Goal: Task Accomplishment & Management: Manage account settings

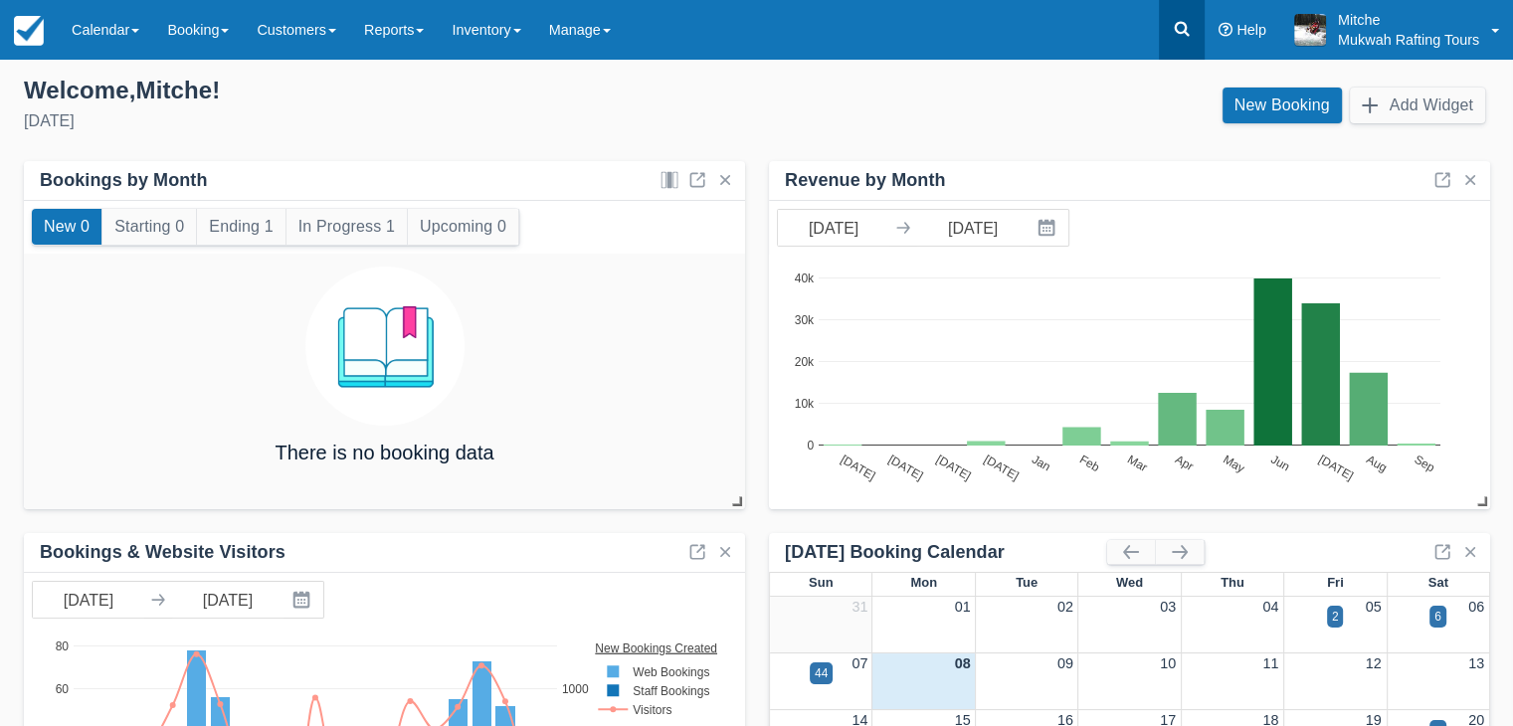
click at [1171, 47] on link at bounding box center [1182, 30] width 46 height 60
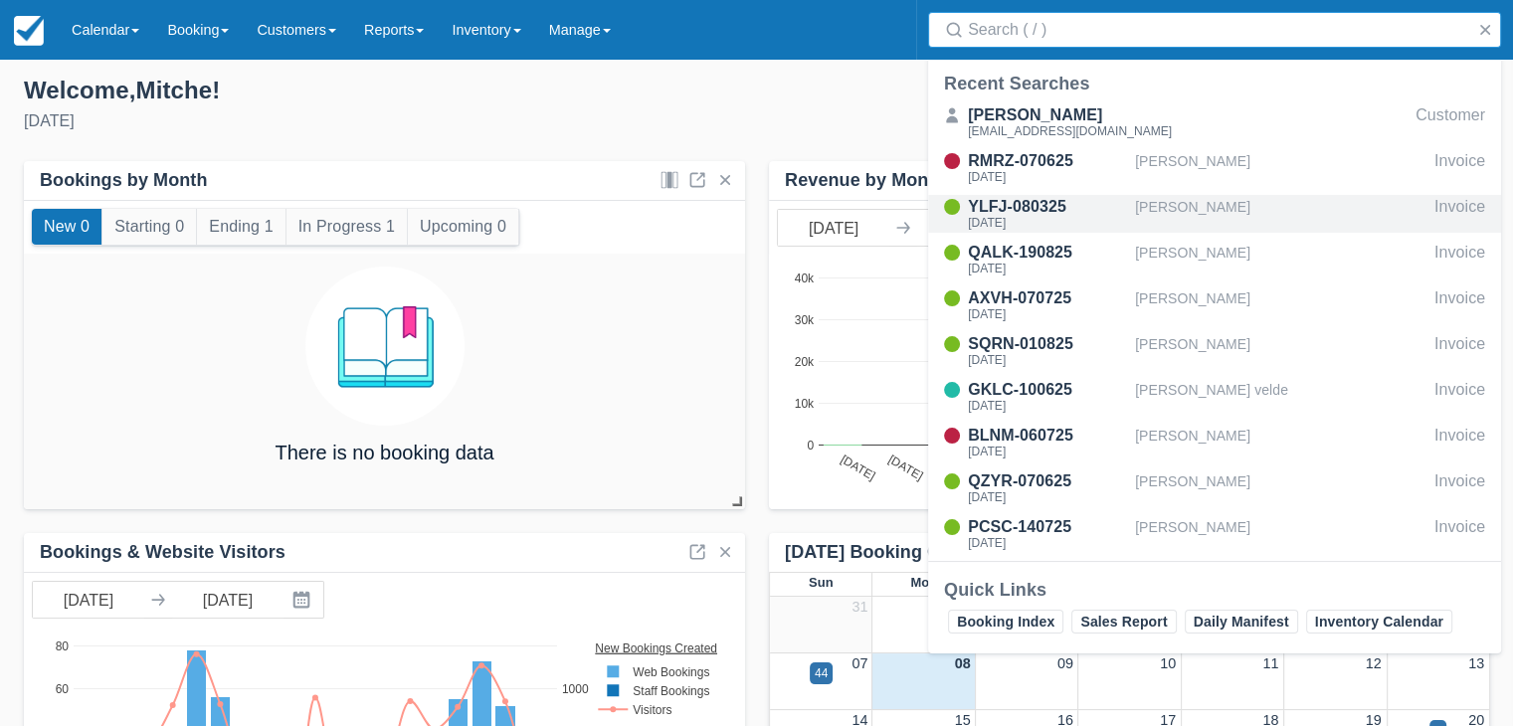
click at [1079, 206] on div "YLFJ-080325" at bounding box center [1047, 207] width 159 height 24
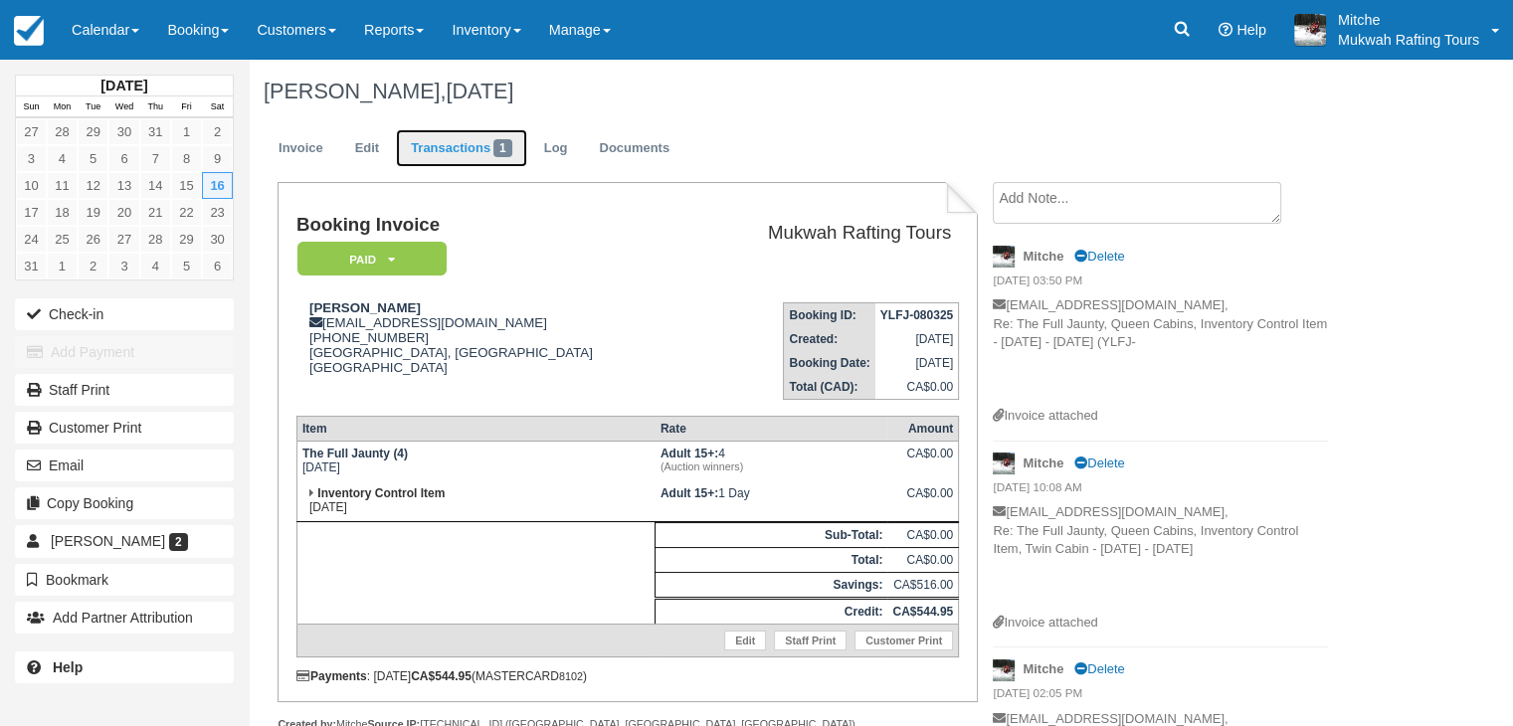
click at [454, 153] on link "Transactions 1" at bounding box center [461, 148] width 131 height 39
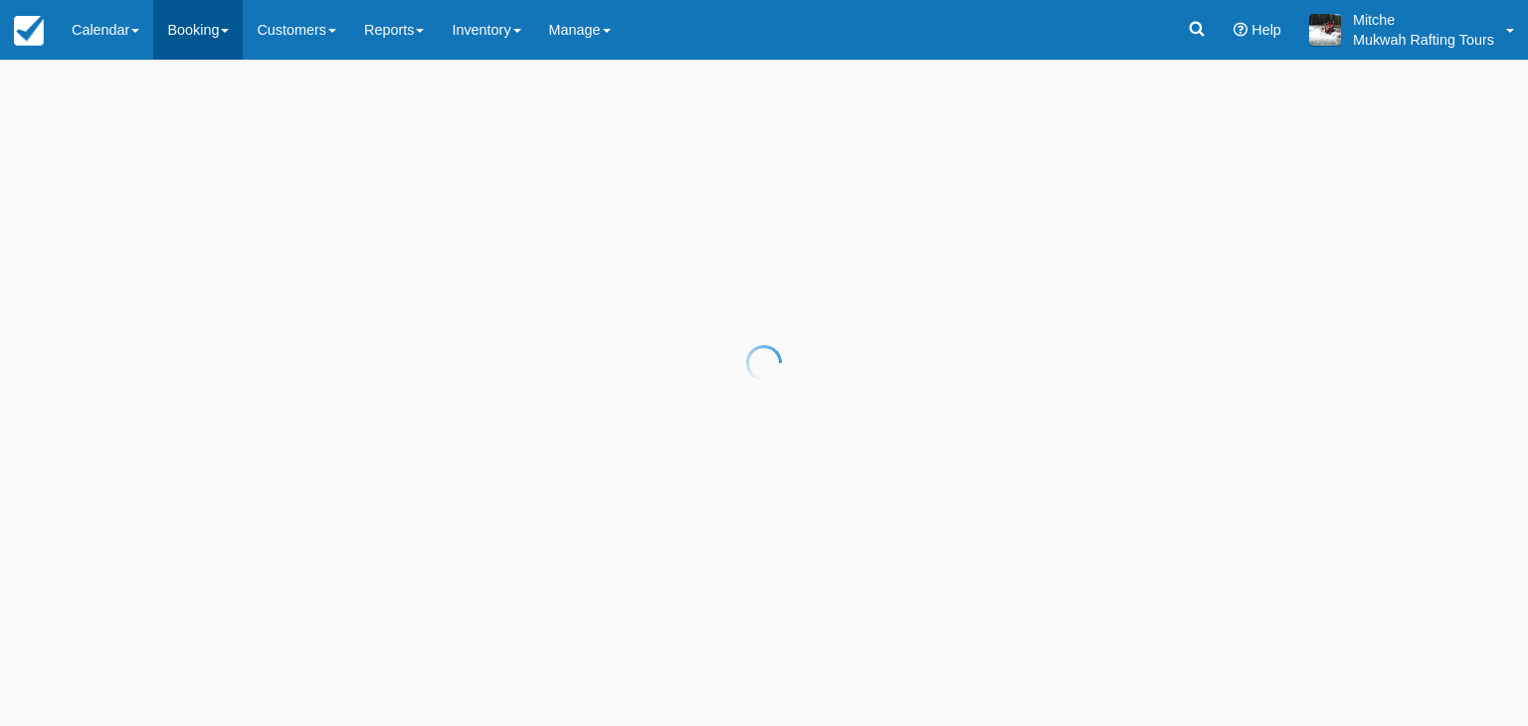
click at [207, 24] on link "Booking" at bounding box center [198, 30] width 90 height 60
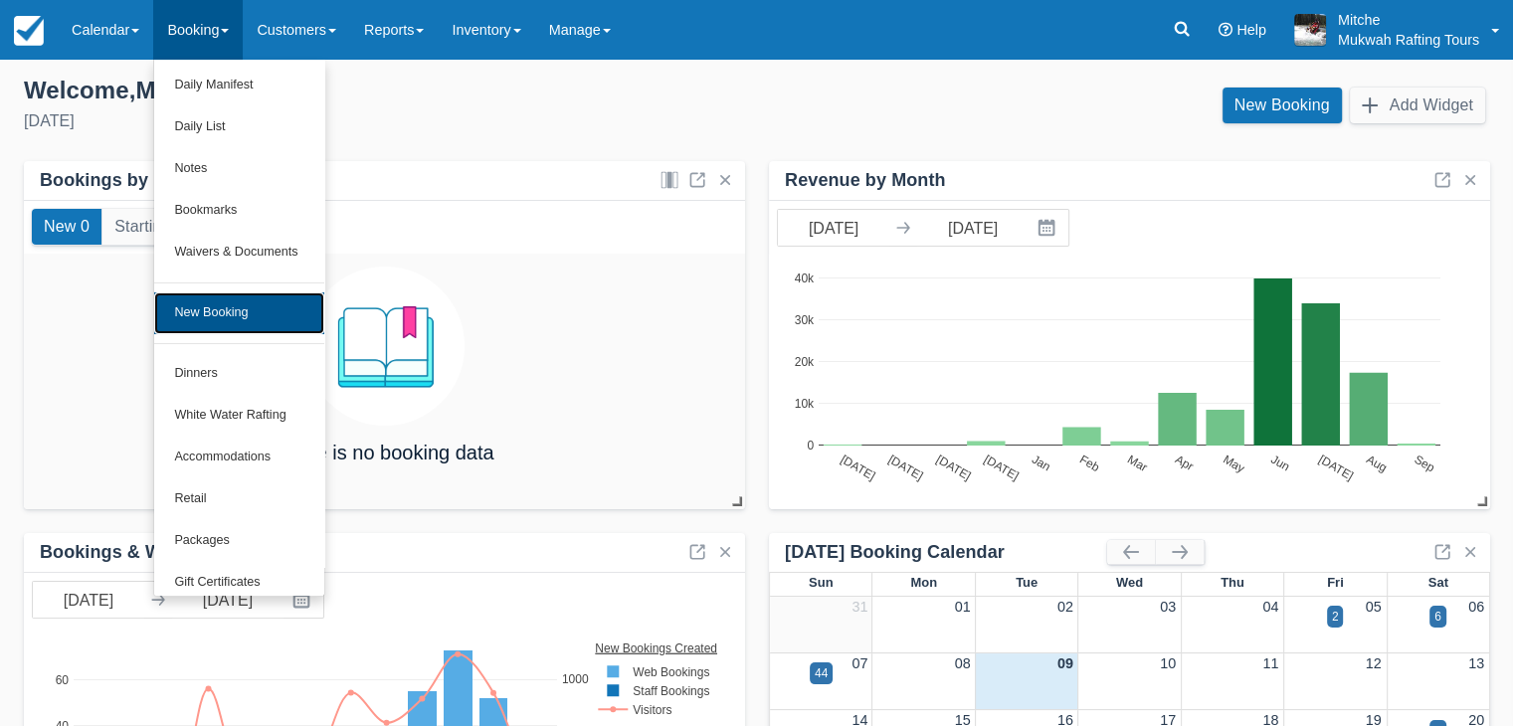
click at [234, 315] on link "New Booking" at bounding box center [238, 314] width 169 height 42
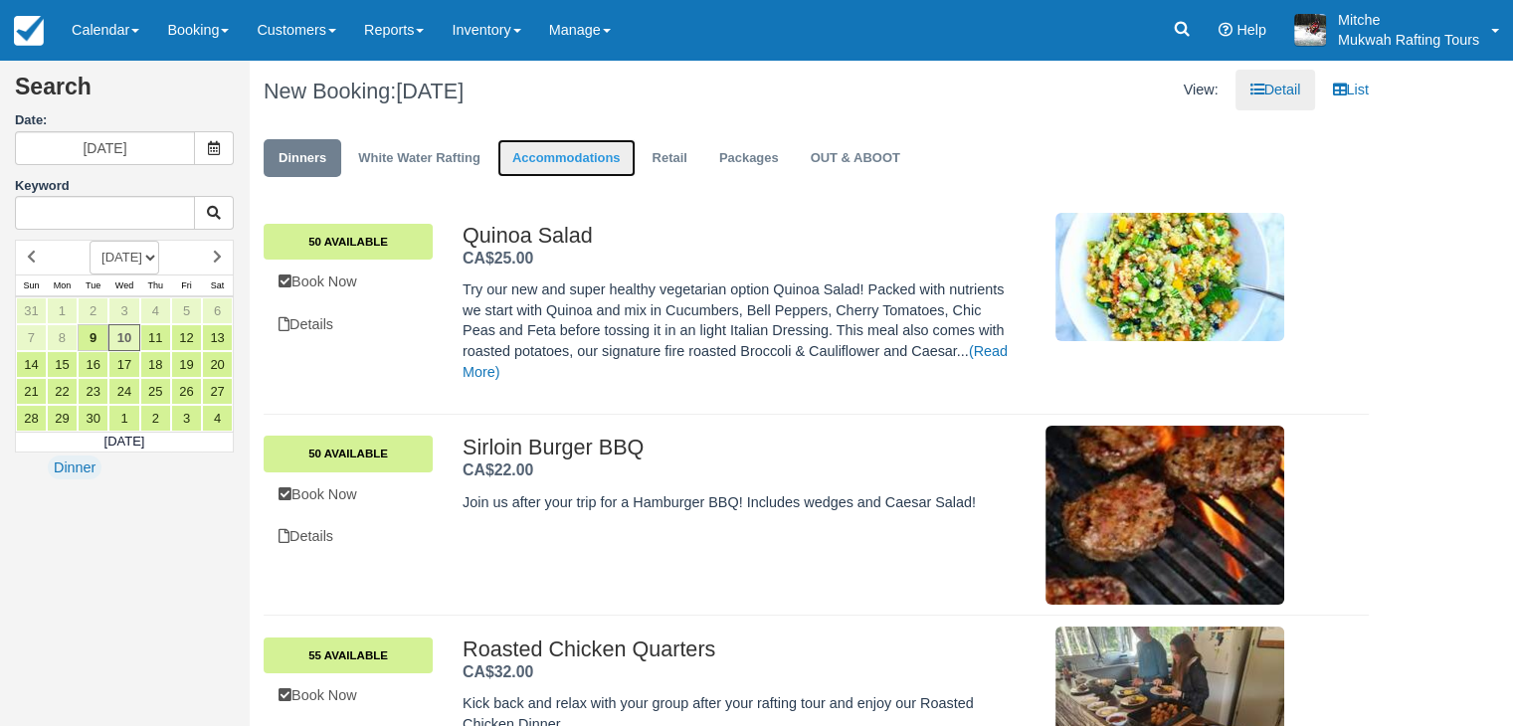
click at [566, 160] on link "Accommodations" at bounding box center [567, 158] width 138 height 39
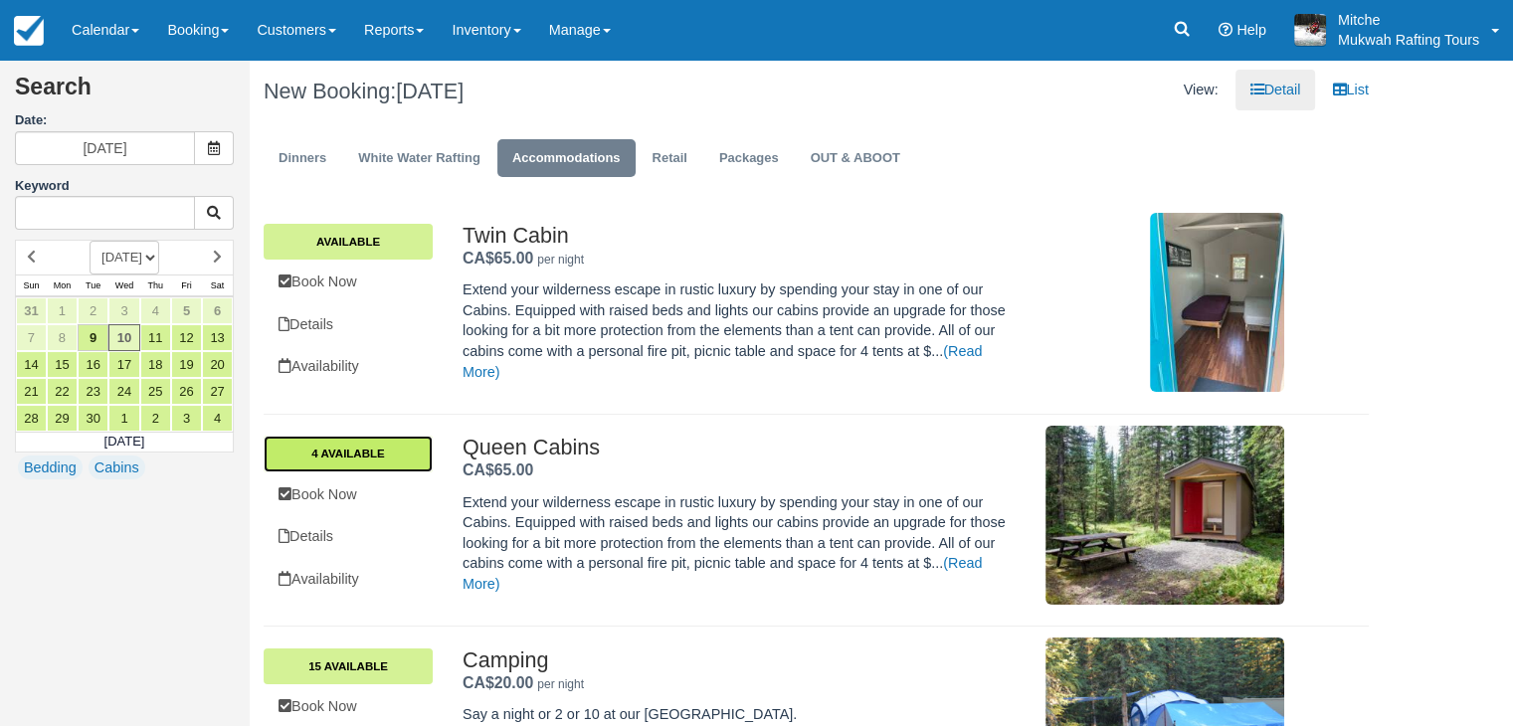
click at [379, 456] on link "4 Available" at bounding box center [348, 454] width 169 height 36
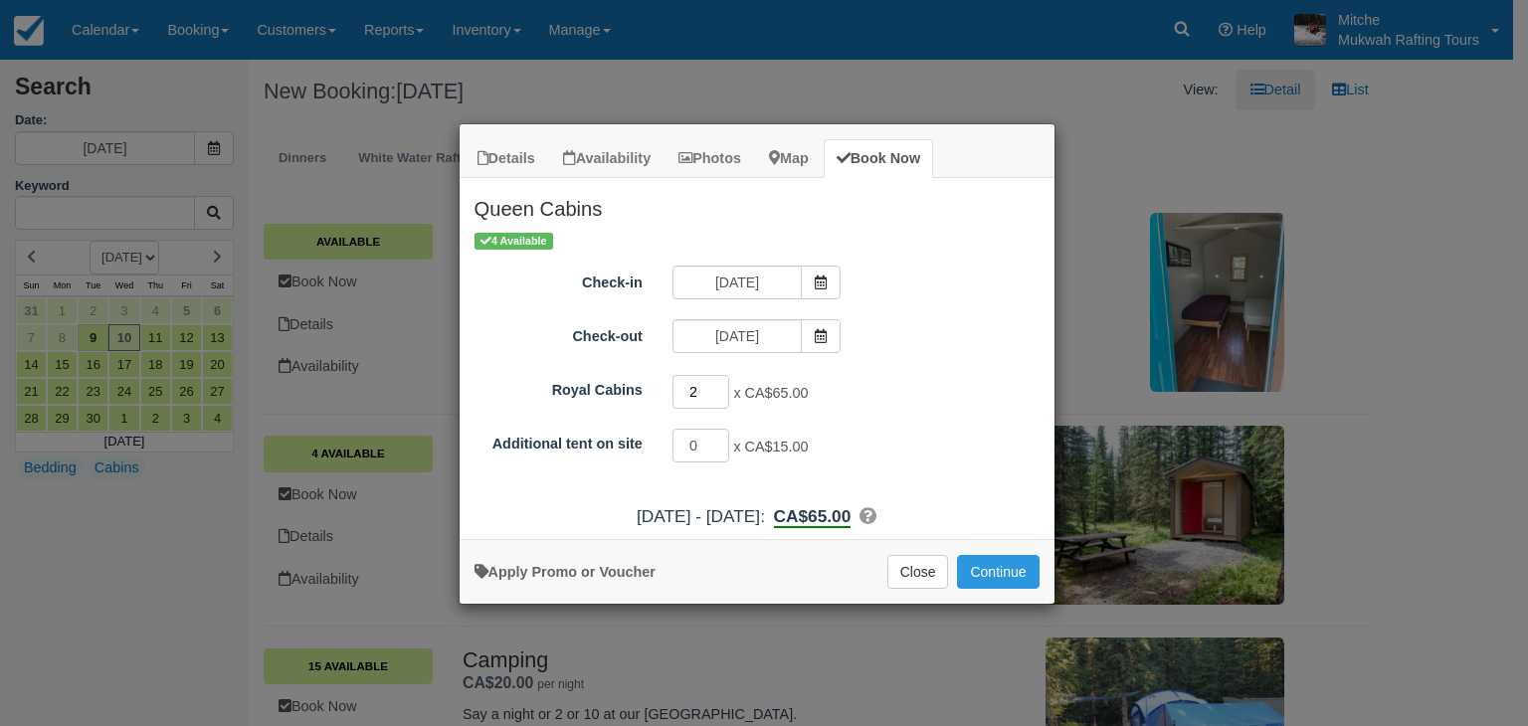
click at [719, 386] on input "2" at bounding box center [702, 392] width 58 height 34
type input "3"
click at [719, 386] on input "3" at bounding box center [702, 392] width 58 height 34
click at [974, 563] on button "Continue" at bounding box center [998, 572] width 82 height 34
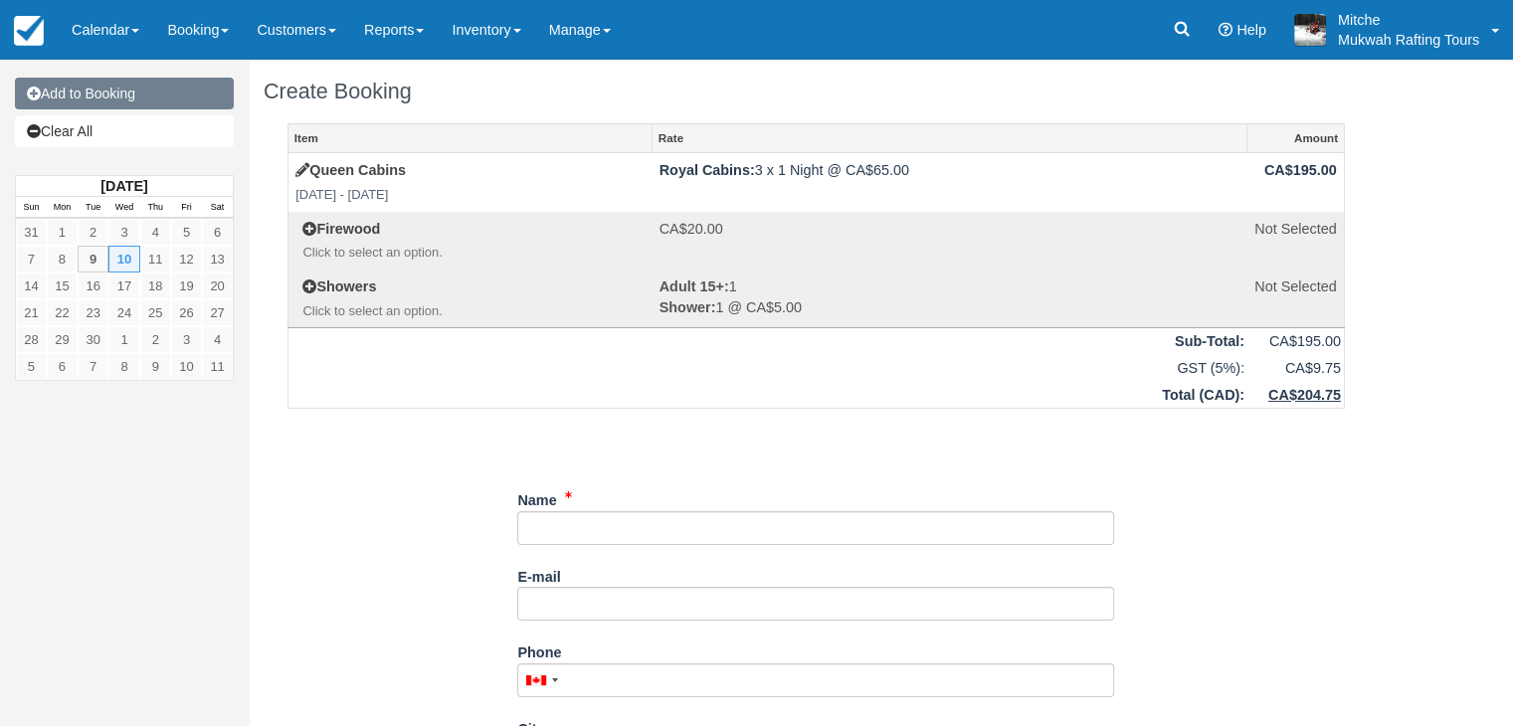
click at [138, 101] on link "Add to Booking" at bounding box center [124, 94] width 219 height 32
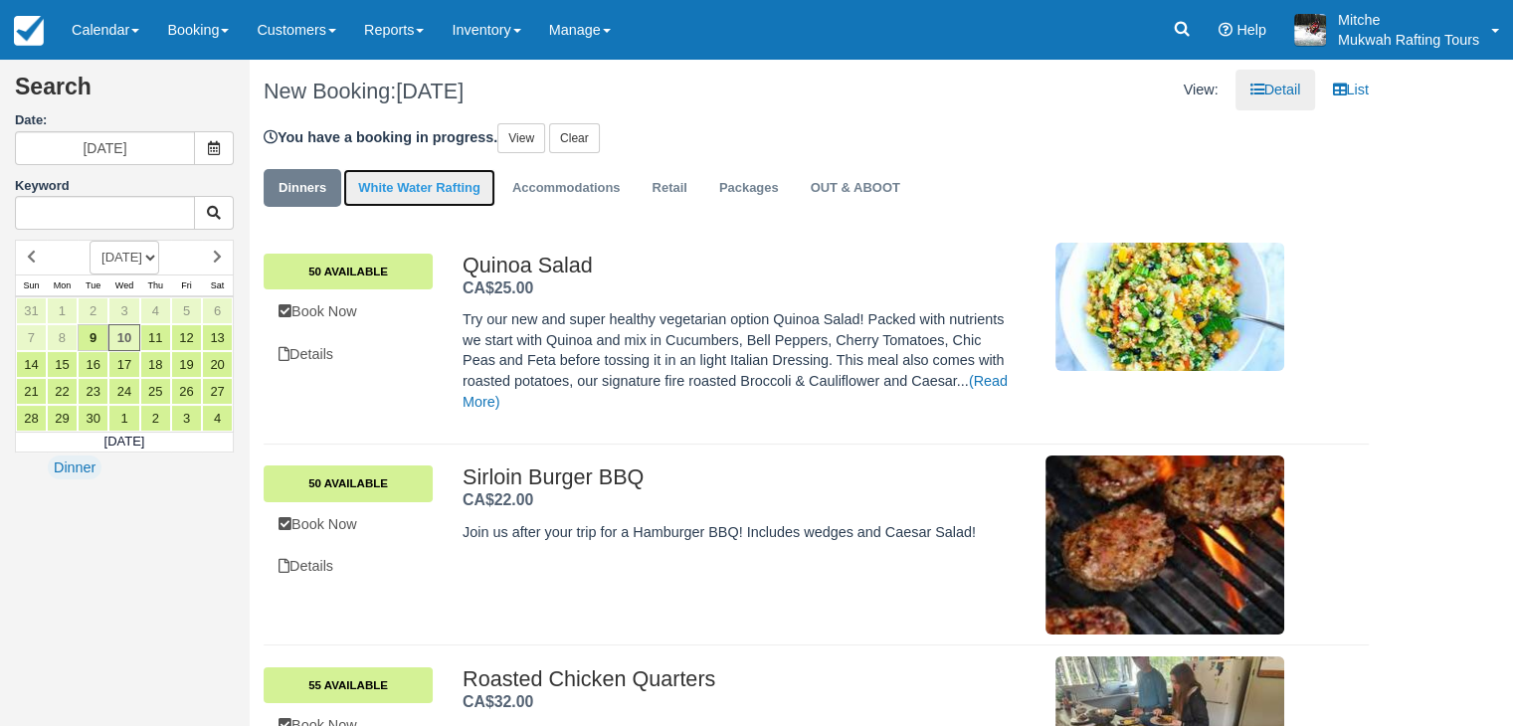
click at [394, 192] on link "White Water Rafting" at bounding box center [419, 188] width 152 height 39
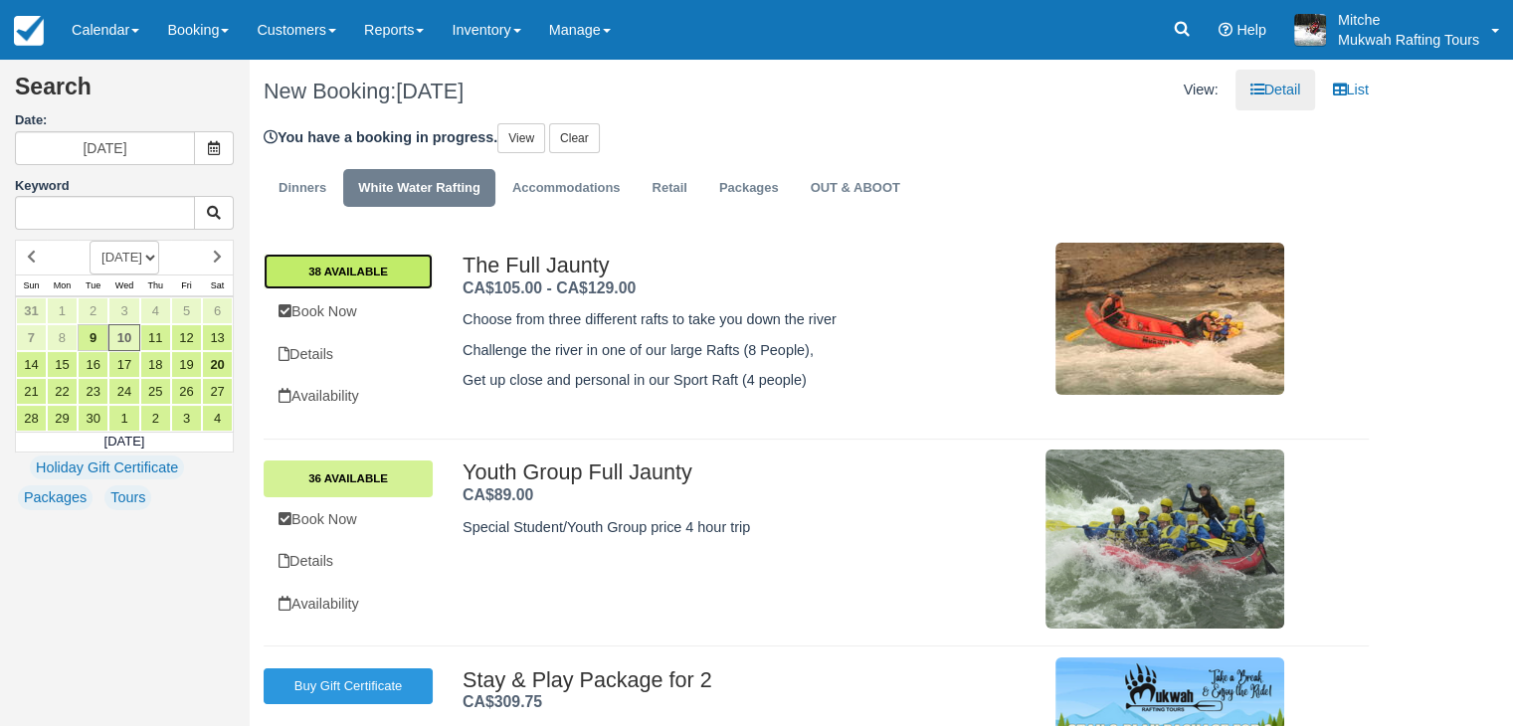
click at [382, 279] on link "38 Available" at bounding box center [348, 272] width 169 height 36
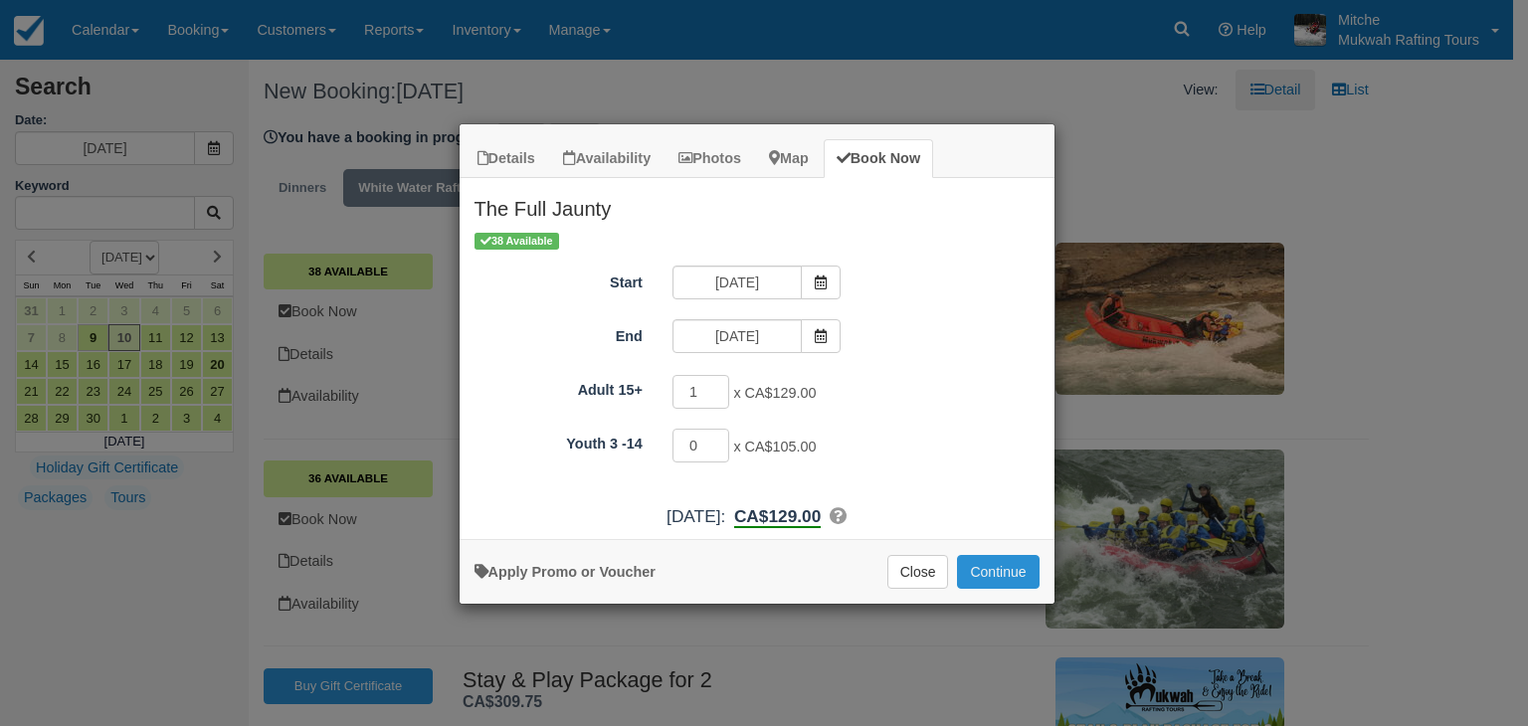
click at [988, 566] on button "Continue" at bounding box center [998, 572] width 82 height 34
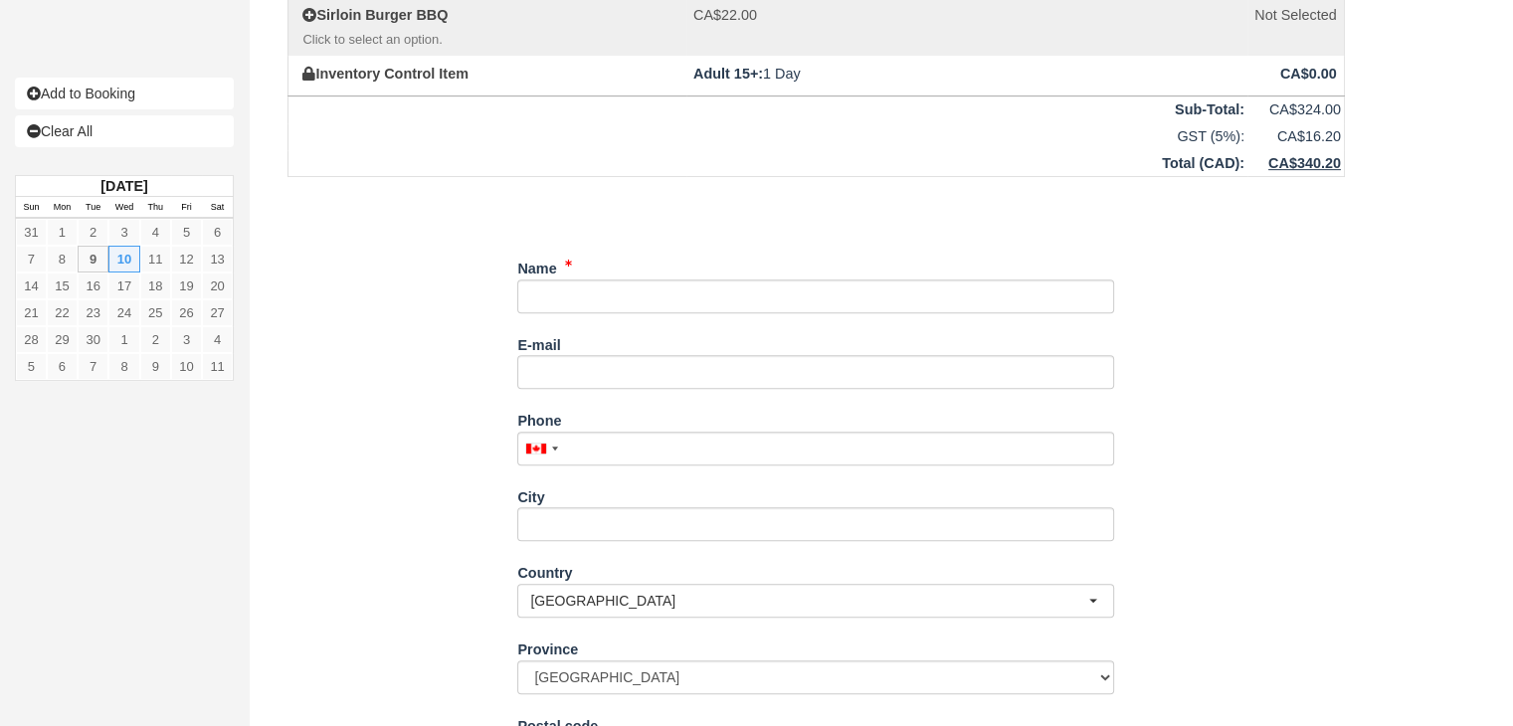
scroll to position [998, 0]
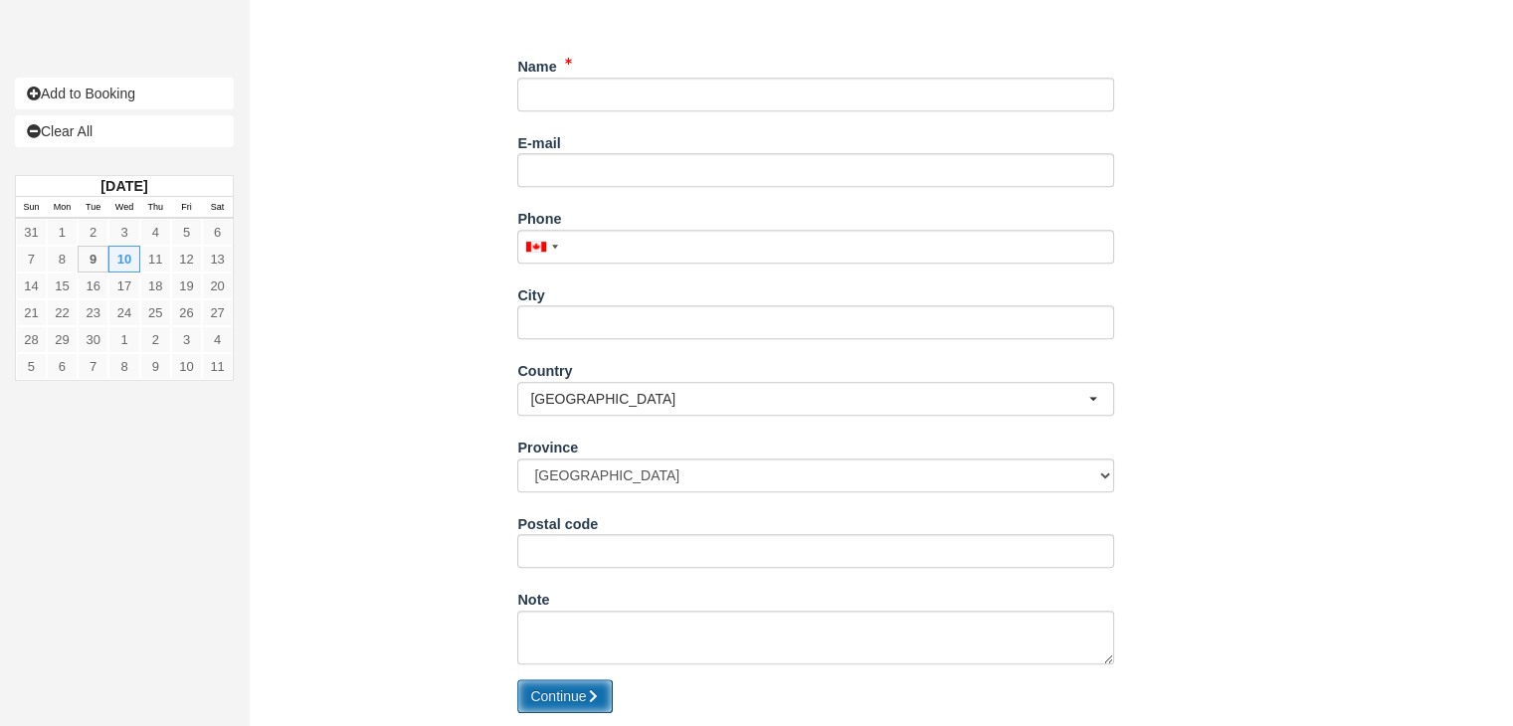
click at [590, 690] on icon "submit" at bounding box center [593, 697] width 14 height 14
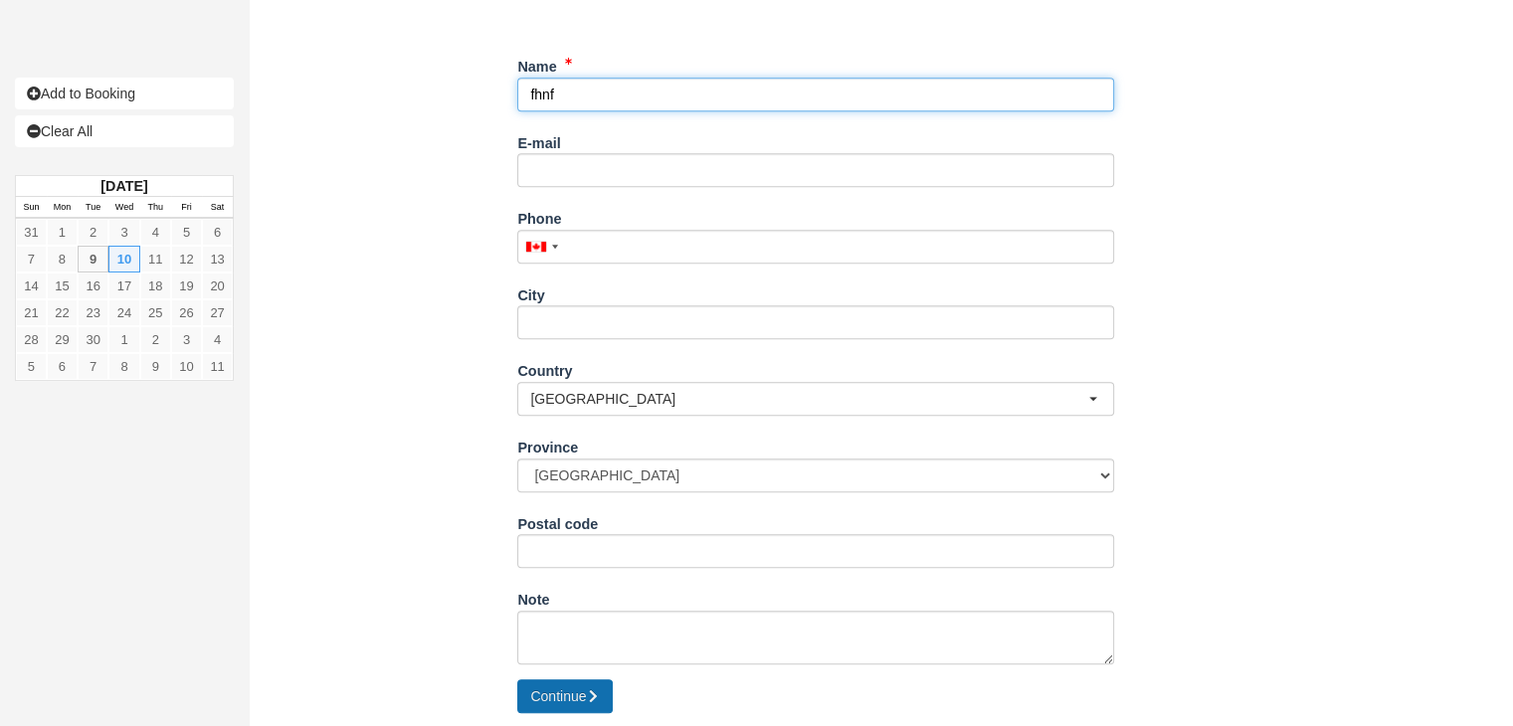
type input "fhnf"
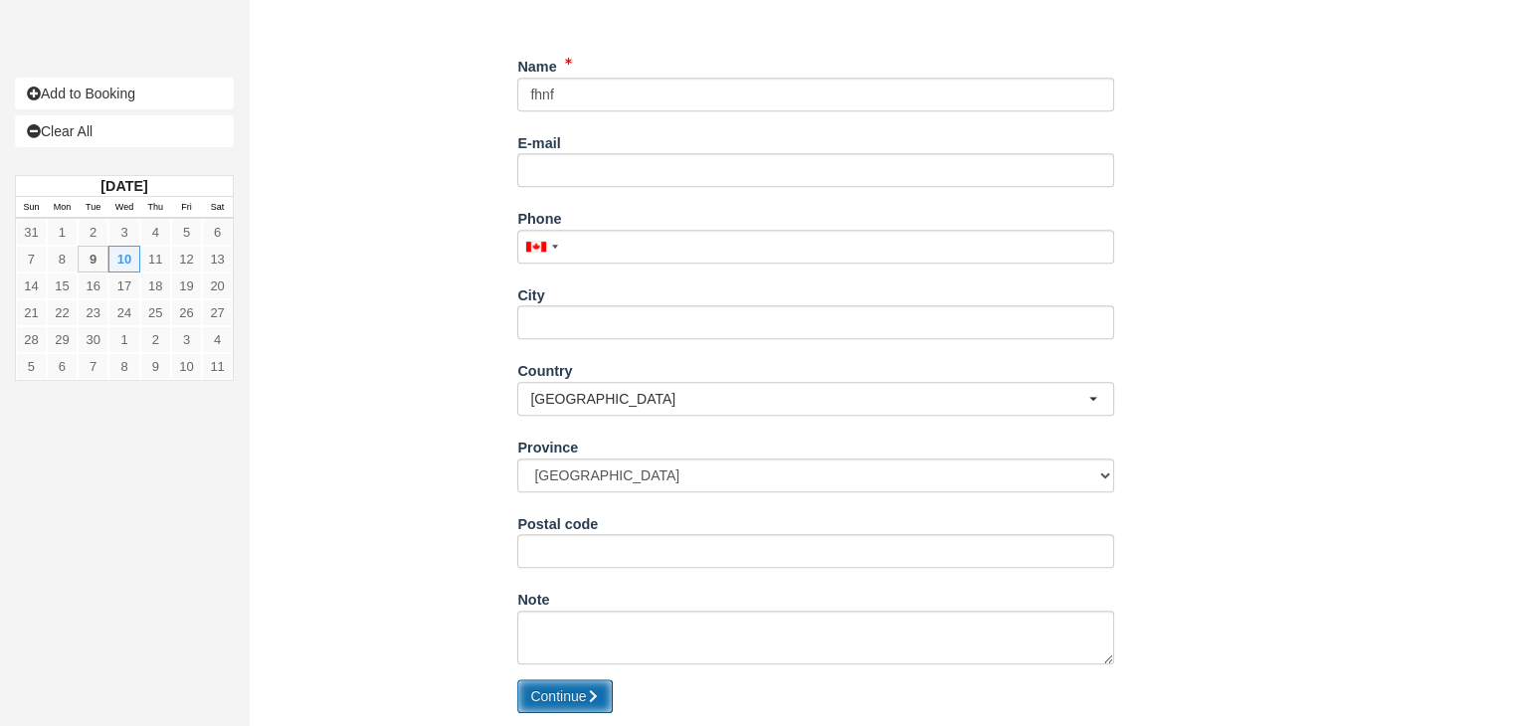
click at [572, 697] on button "Continue" at bounding box center [565, 697] width 96 height 34
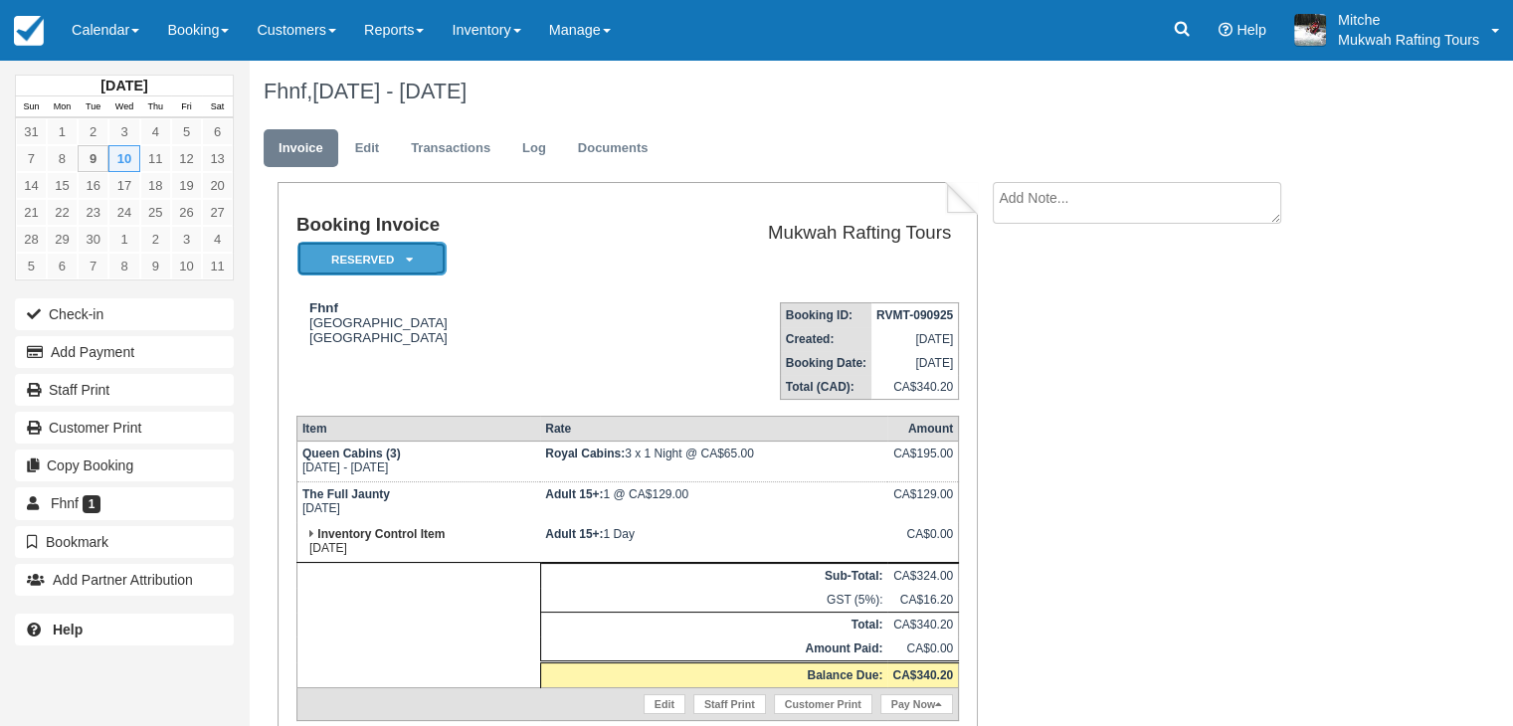
click at [401, 260] on em "Reserved" at bounding box center [372, 259] width 149 height 35
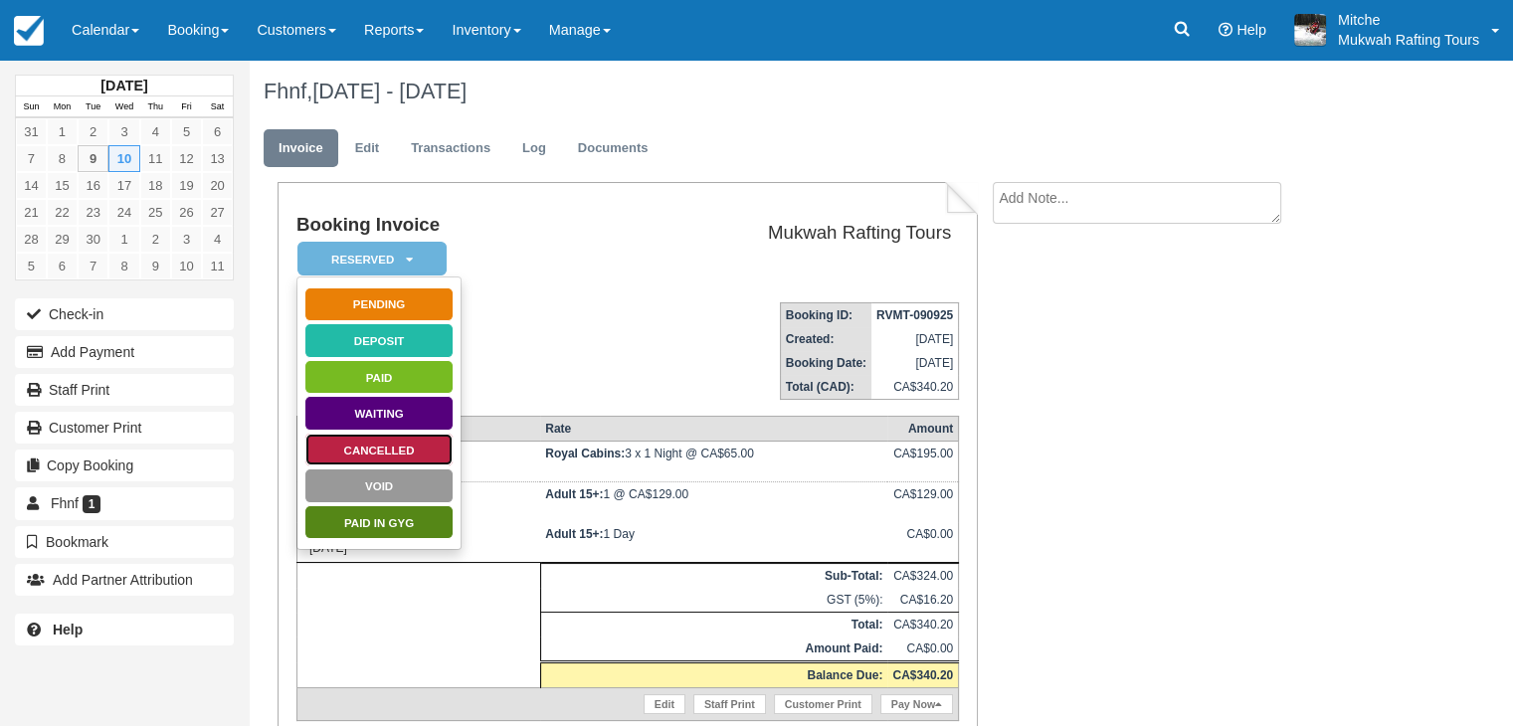
click at [358, 452] on link "Cancelled" at bounding box center [378, 450] width 149 height 35
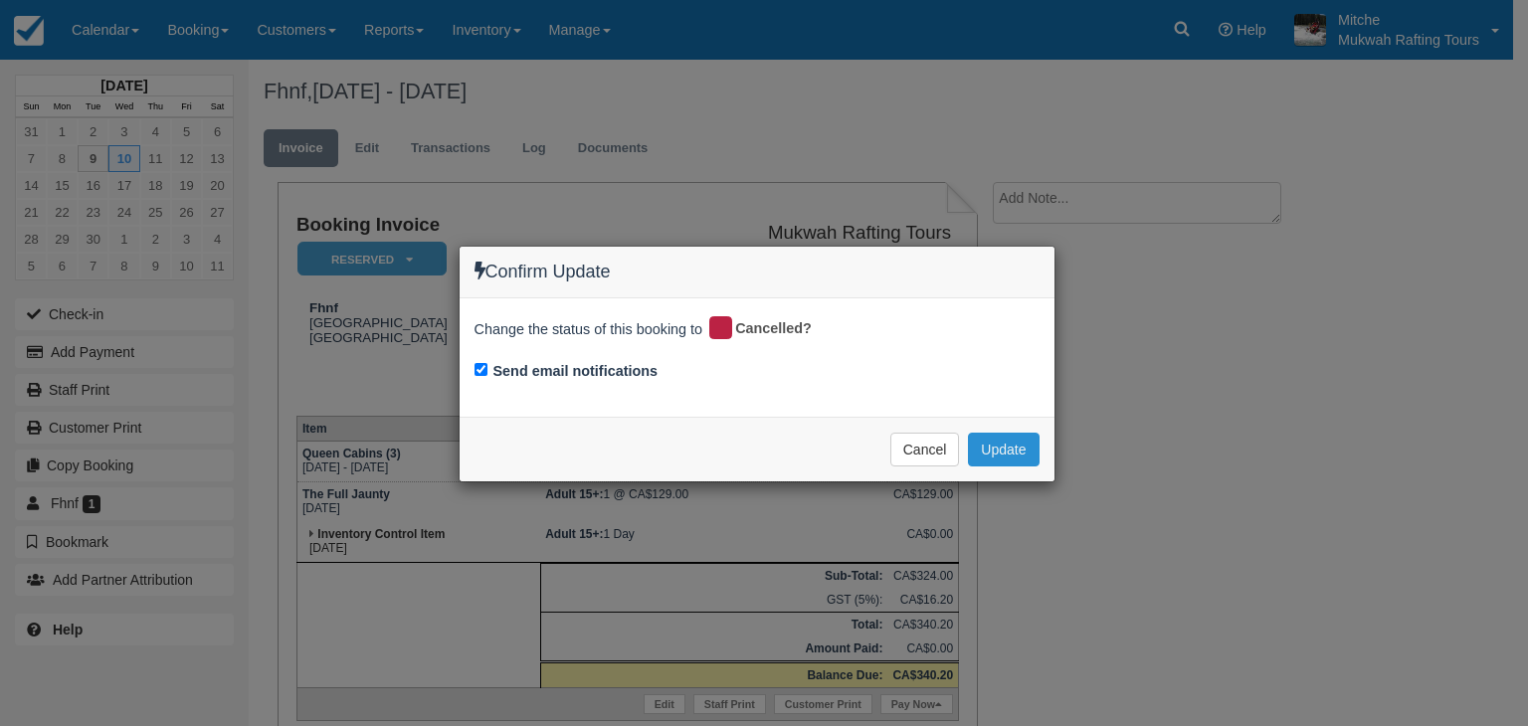
click at [1004, 443] on button "Update" at bounding box center [1003, 450] width 71 height 34
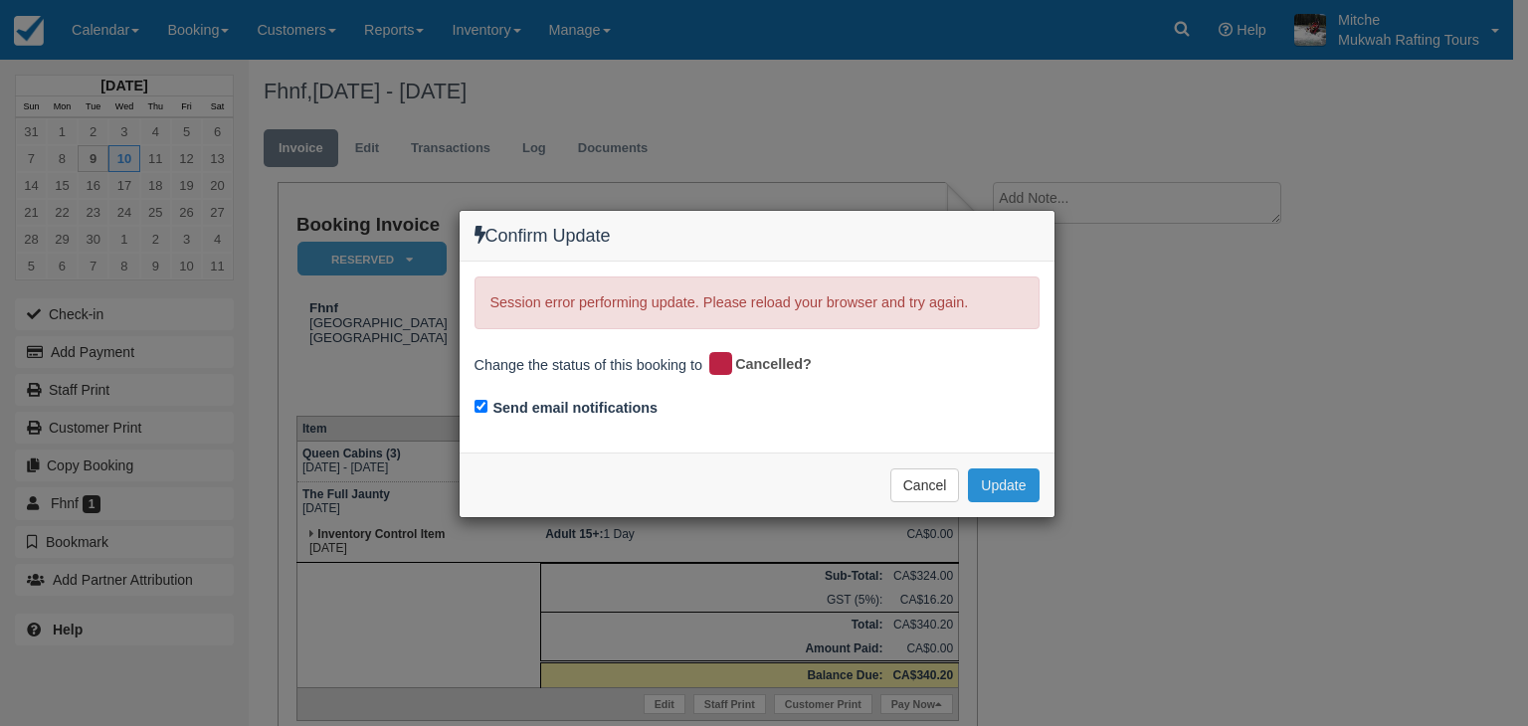
click at [1007, 479] on button "Update" at bounding box center [1003, 486] width 71 height 34
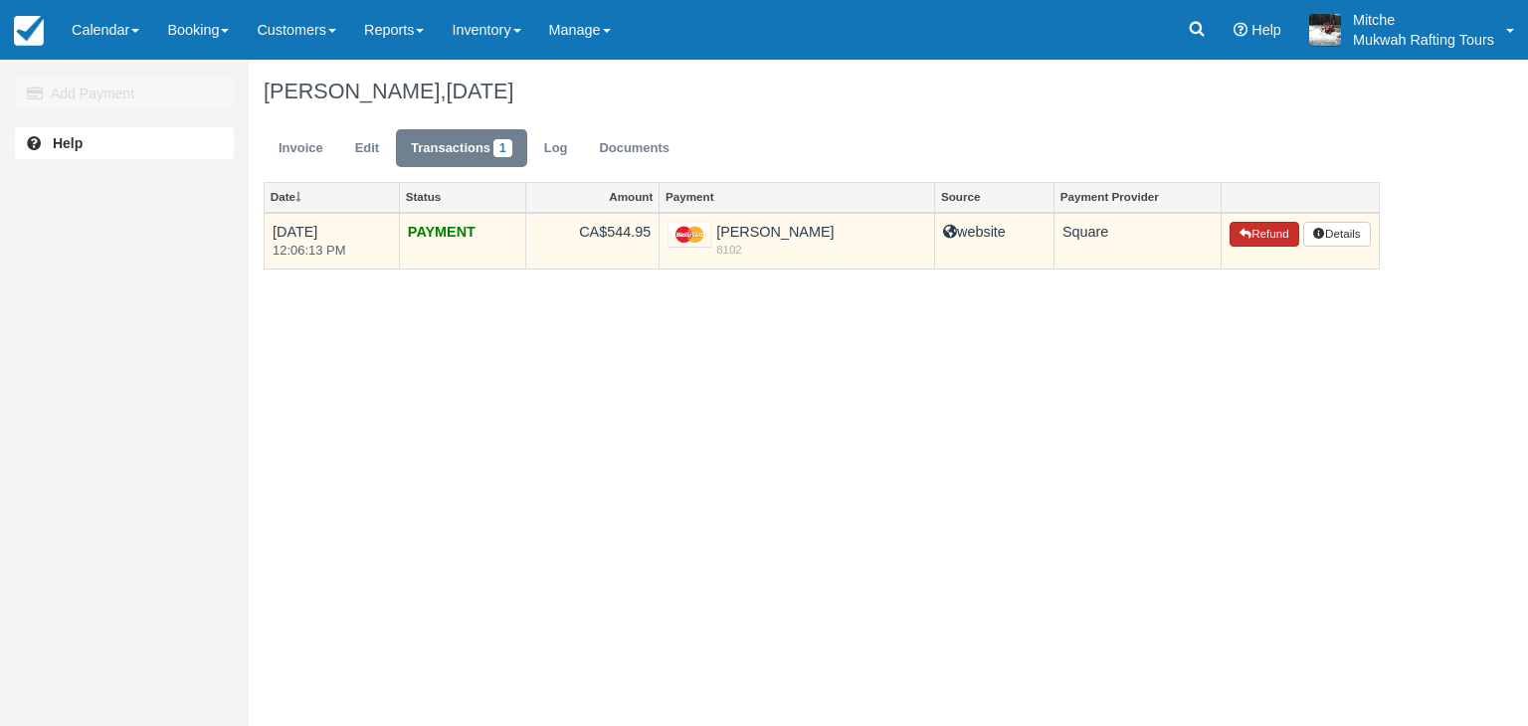
click at [1248, 234] on button "Refund" at bounding box center [1265, 235] width 70 height 26
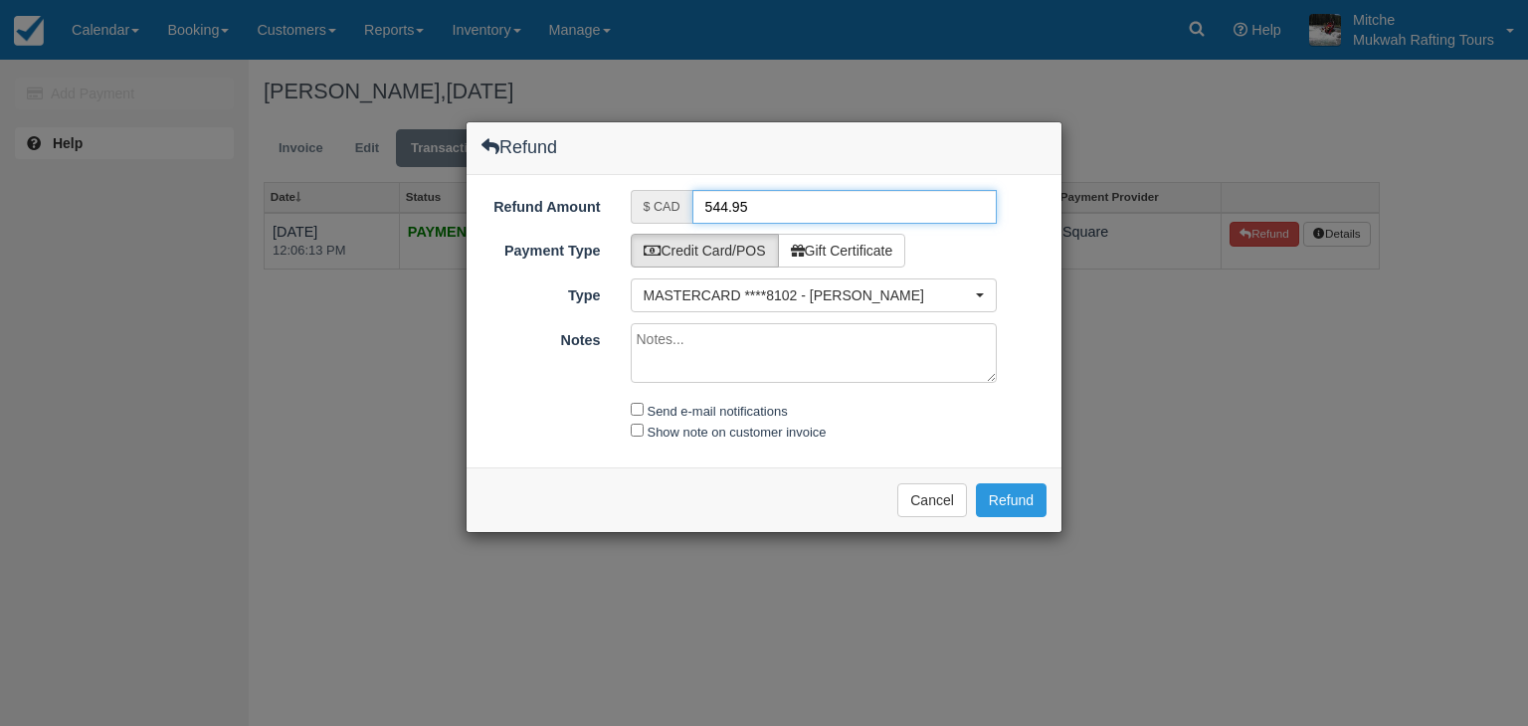
drag, startPoint x: 794, startPoint y: 199, endPoint x: 593, endPoint y: 217, distance: 201.8
click at [593, 217] on div "Refund Amount $ CAD 544.95" at bounding box center [764, 207] width 595 height 34
type input "340.20"
click at [641, 407] on input "Send e-mail notifications" at bounding box center [637, 409] width 13 height 13
checkbox input "true"
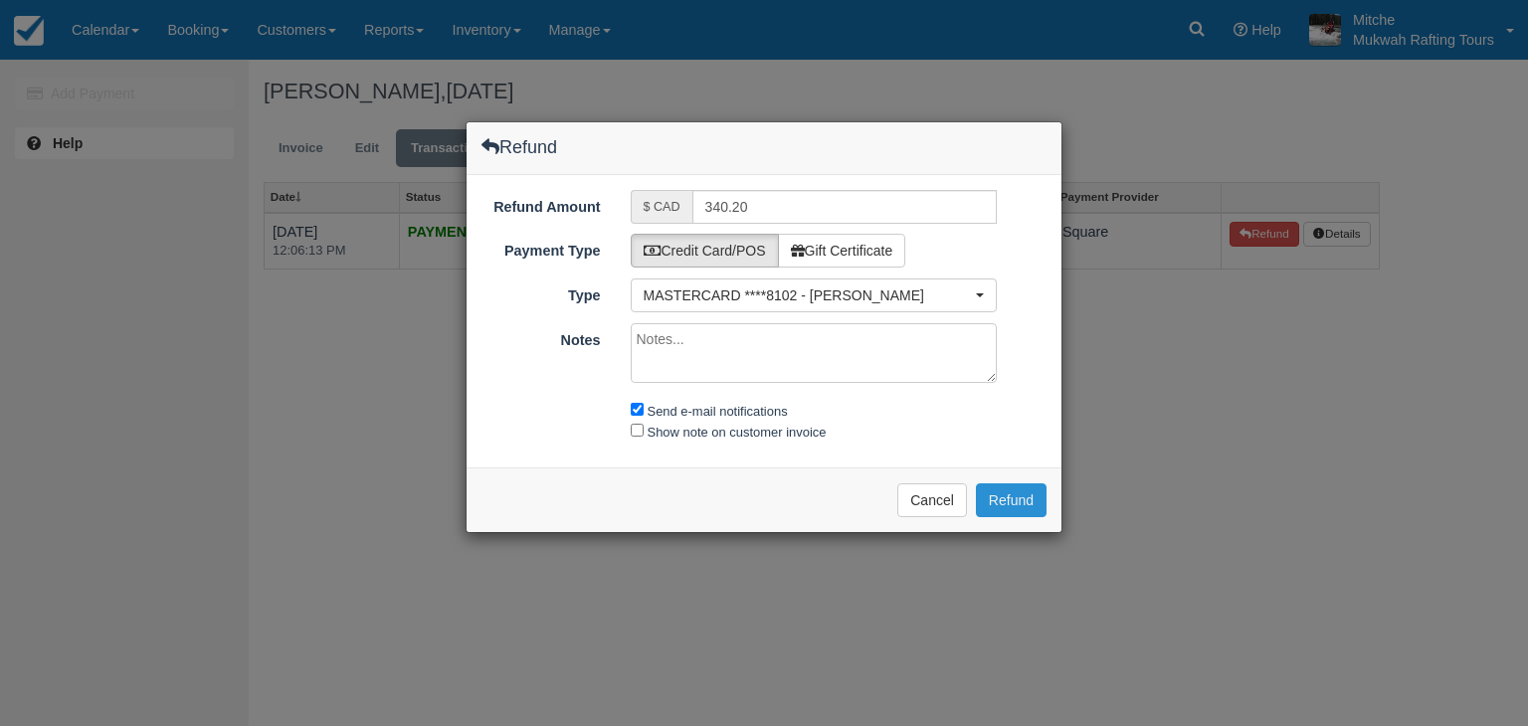
click at [1029, 494] on button "Refund" at bounding box center [1011, 501] width 71 height 34
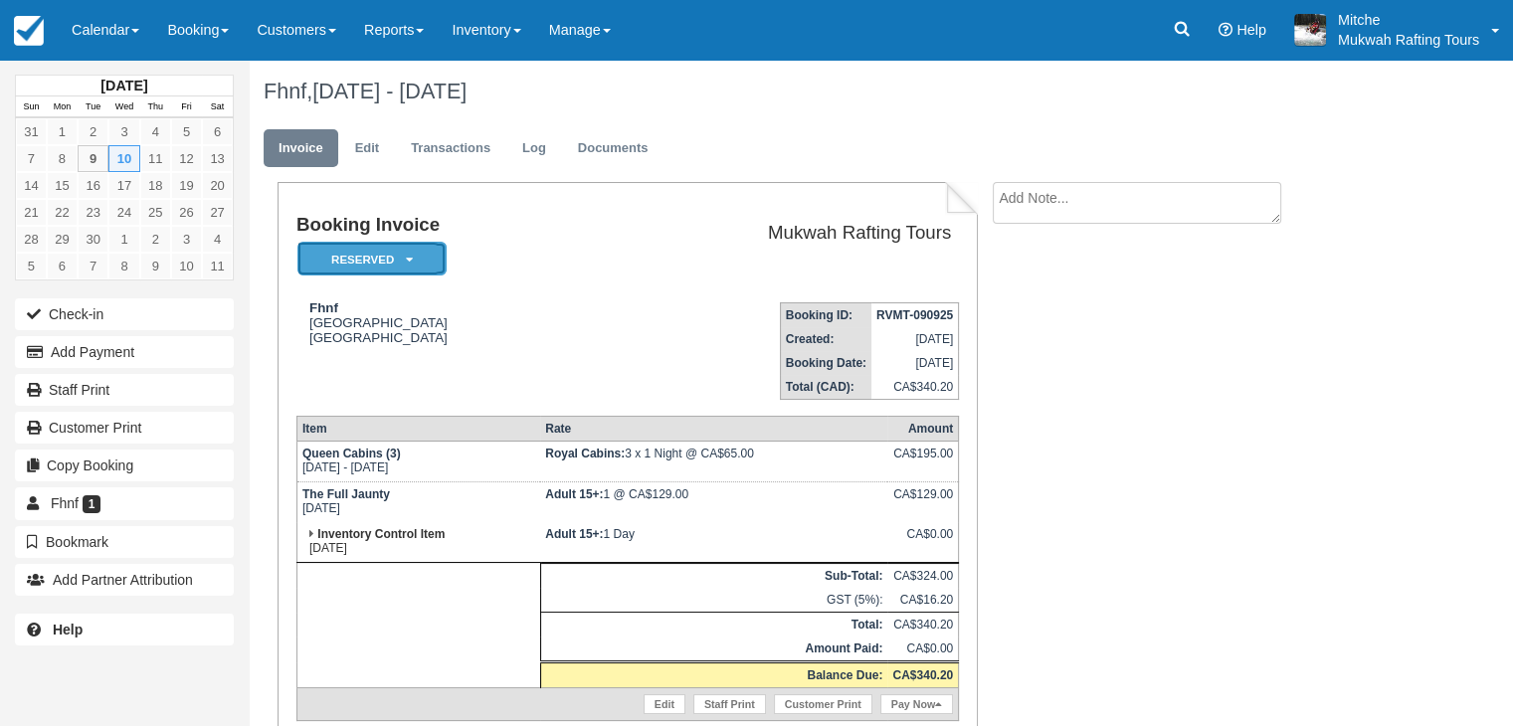
click at [422, 248] on em "Reserved" at bounding box center [372, 259] width 149 height 35
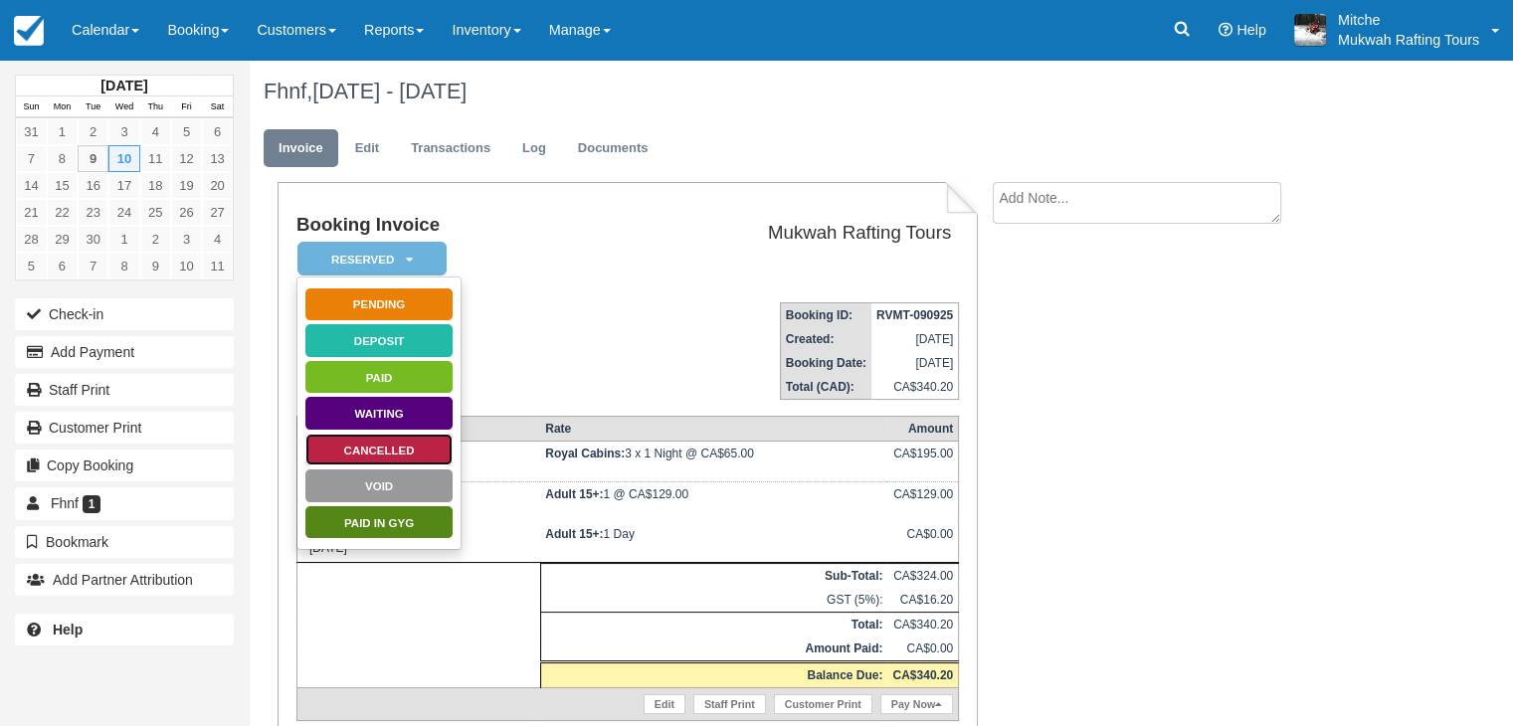
click at [387, 444] on link "Cancelled" at bounding box center [378, 450] width 149 height 35
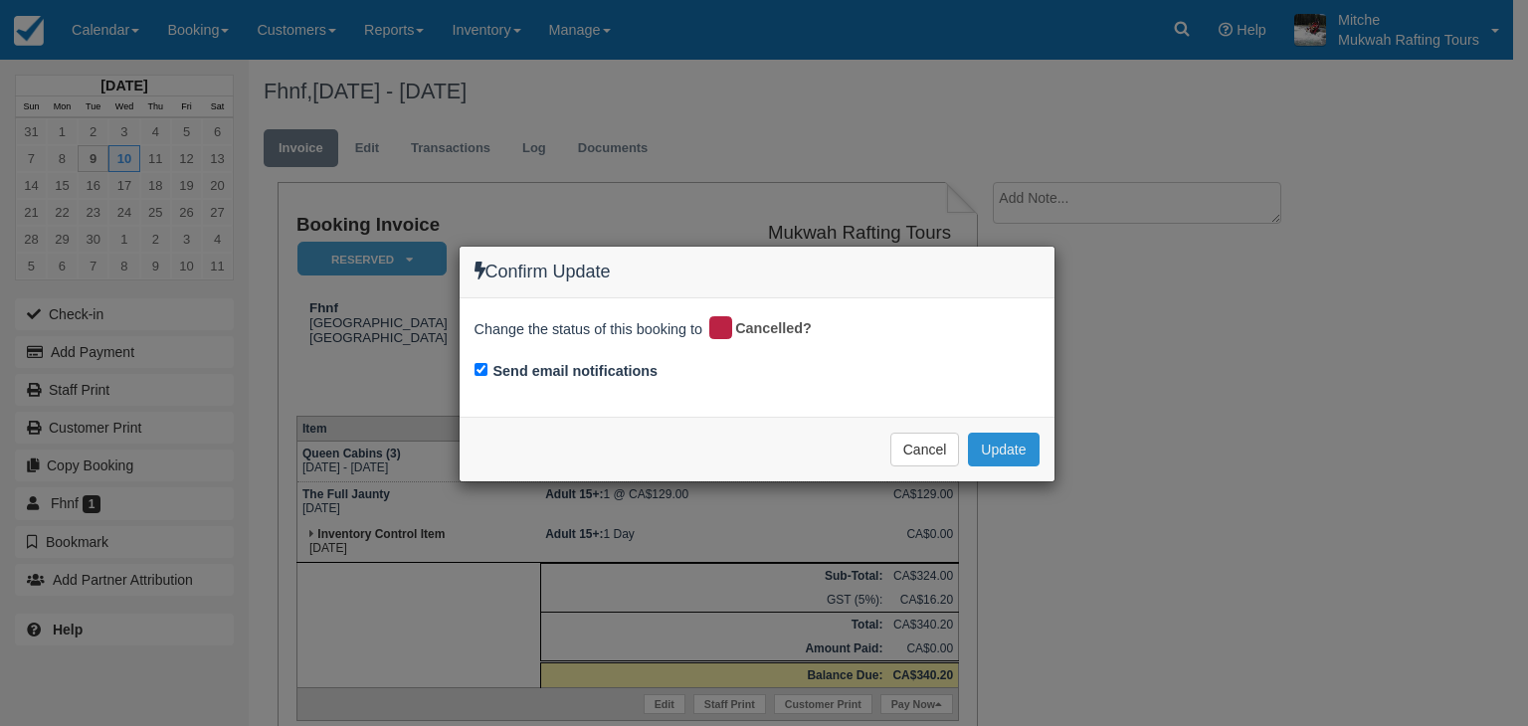
click at [1028, 446] on button "Update" at bounding box center [1003, 450] width 71 height 34
